Goal: Navigation & Orientation: Go to known website

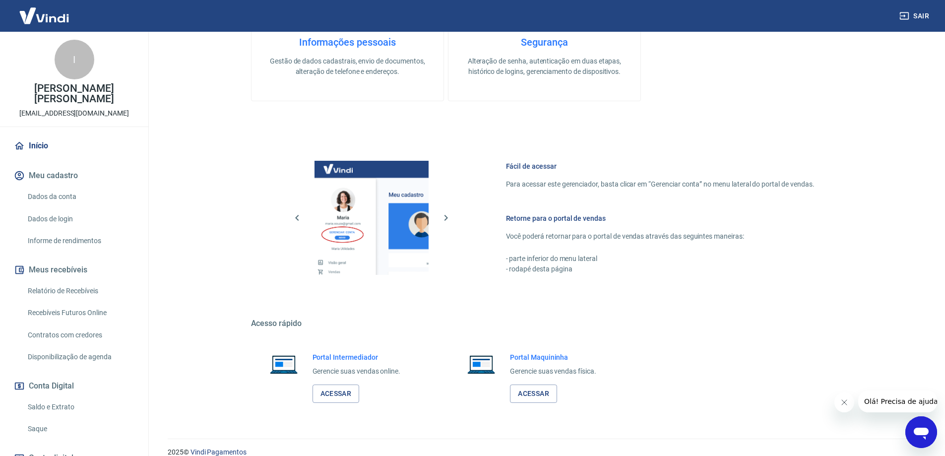
scroll to position [317, 0]
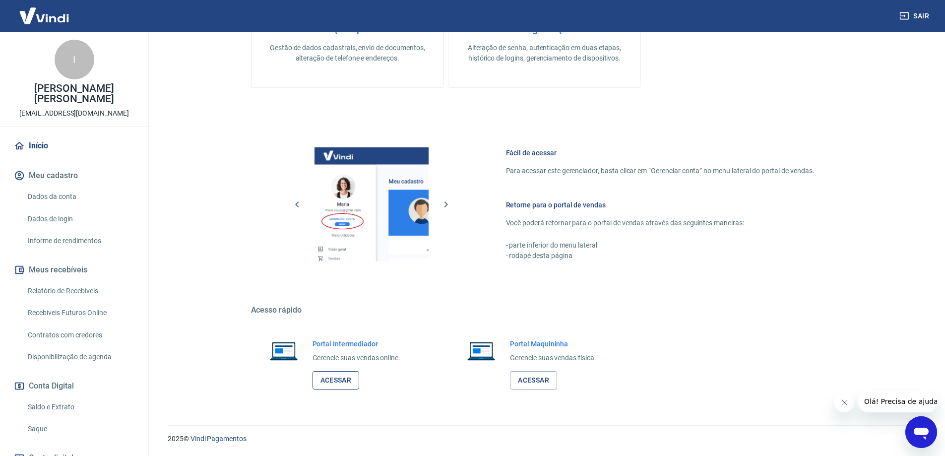
click at [337, 372] on link "Acessar" at bounding box center [335, 380] width 47 height 18
click at [335, 378] on link "Acessar" at bounding box center [335, 380] width 47 height 18
